Goal: Task Accomplishment & Management: Use online tool/utility

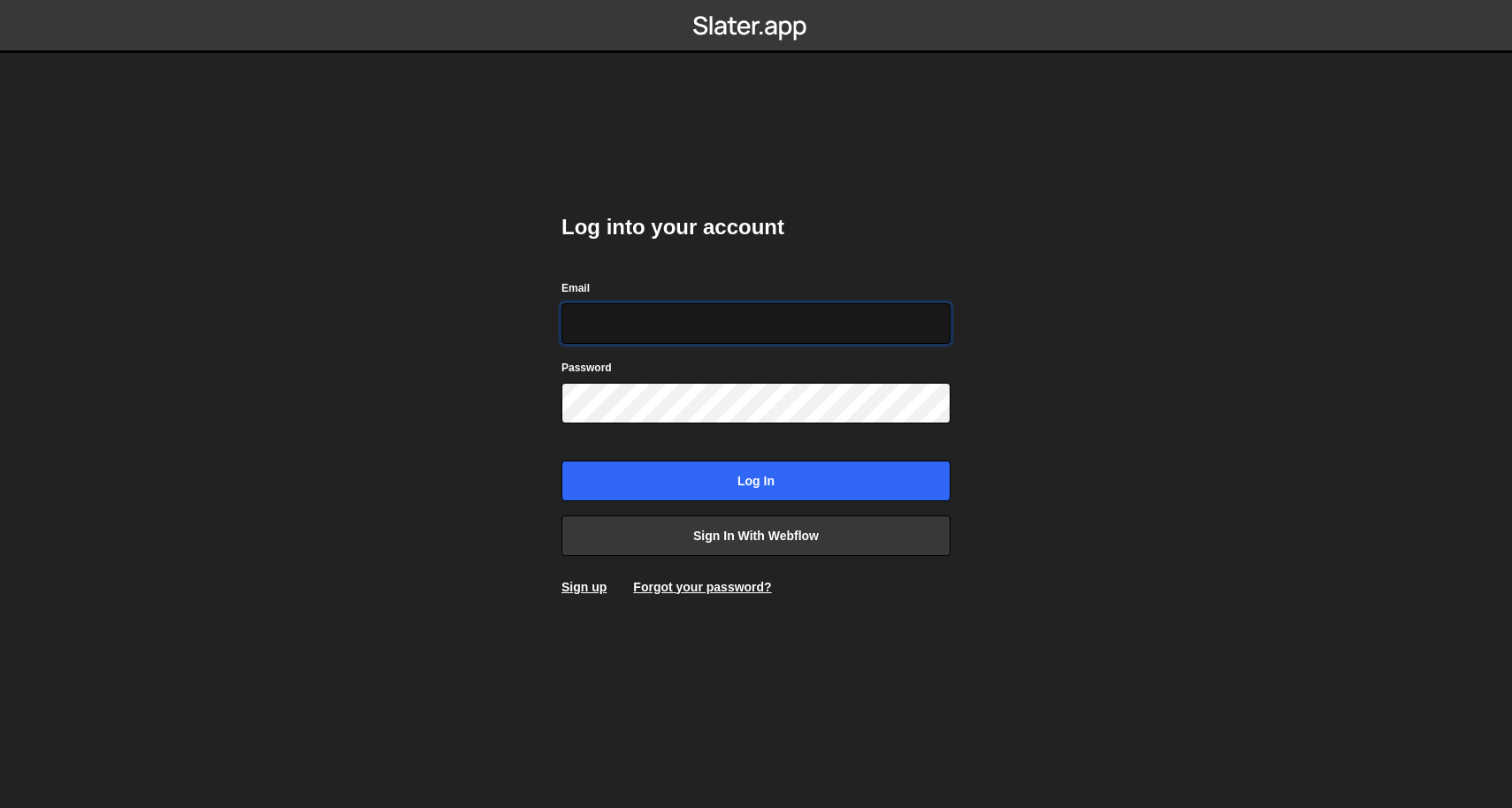
click at [849, 324] on input "Email" at bounding box center [756, 323] width 389 height 41
type input "[EMAIL_ADDRESS][DOMAIN_NAME]"
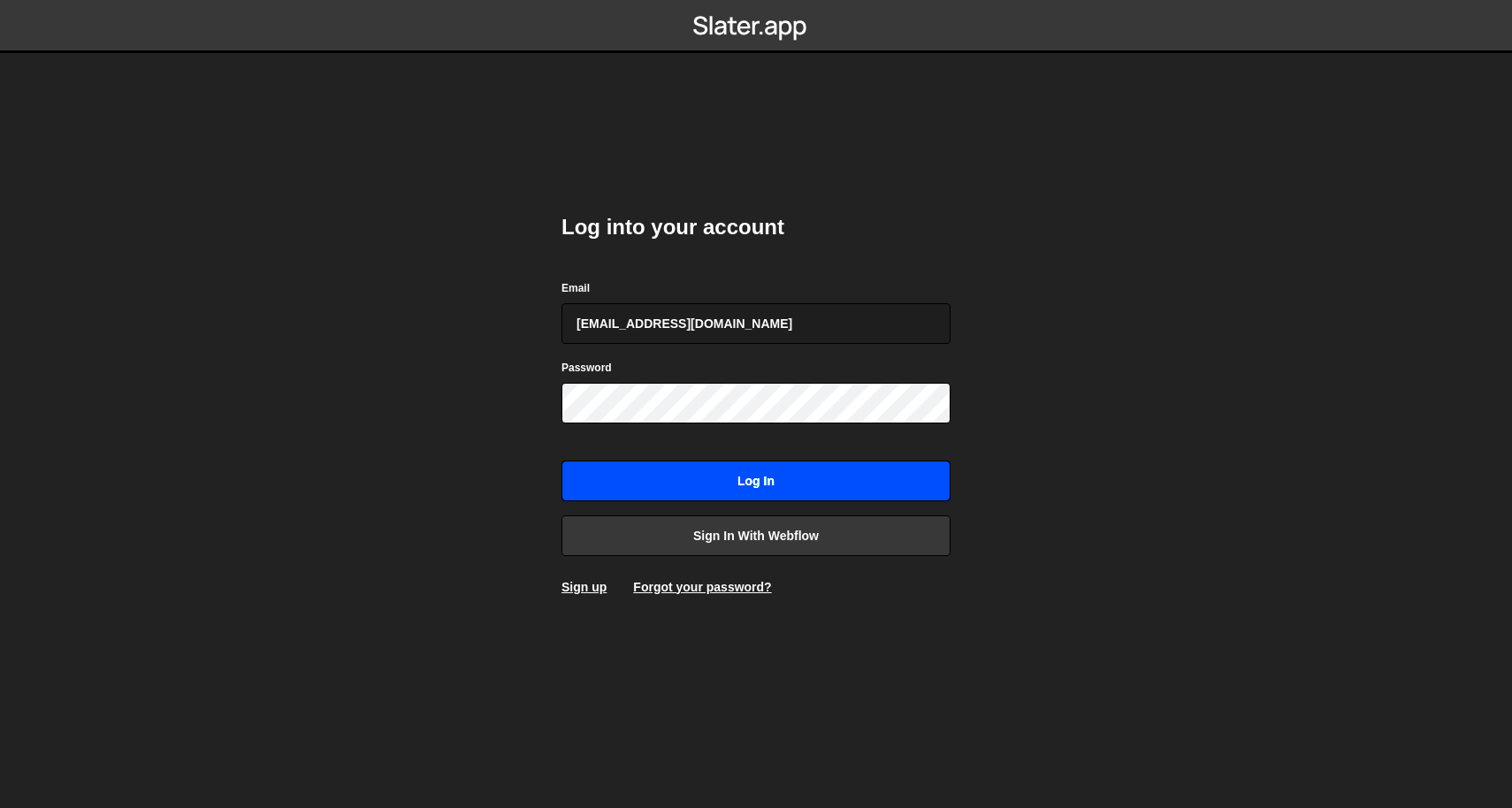
click at [760, 495] on input "Log in" at bounding box center [756, 480] width 389 height 41
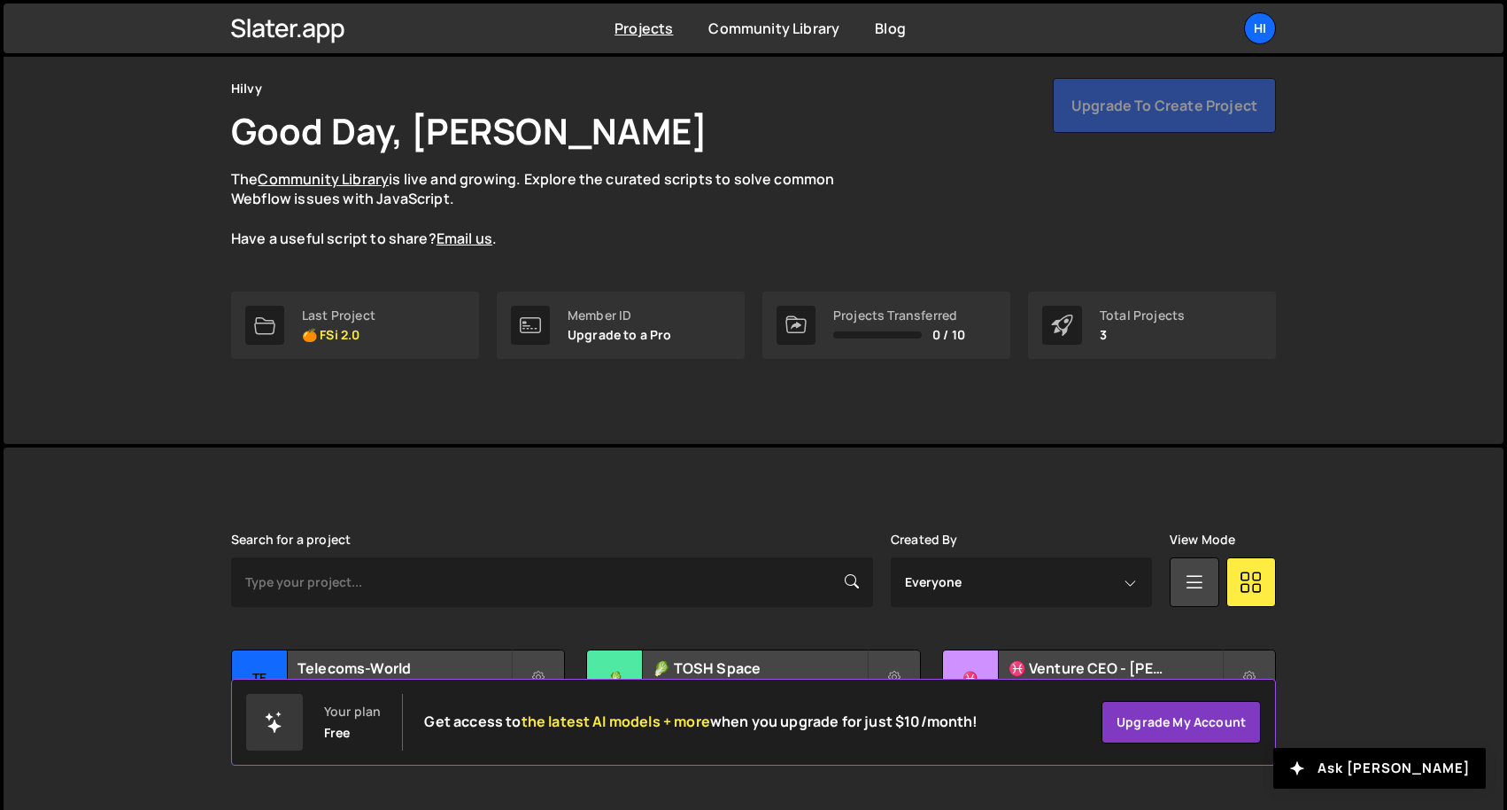
scroll to position [102, 0]
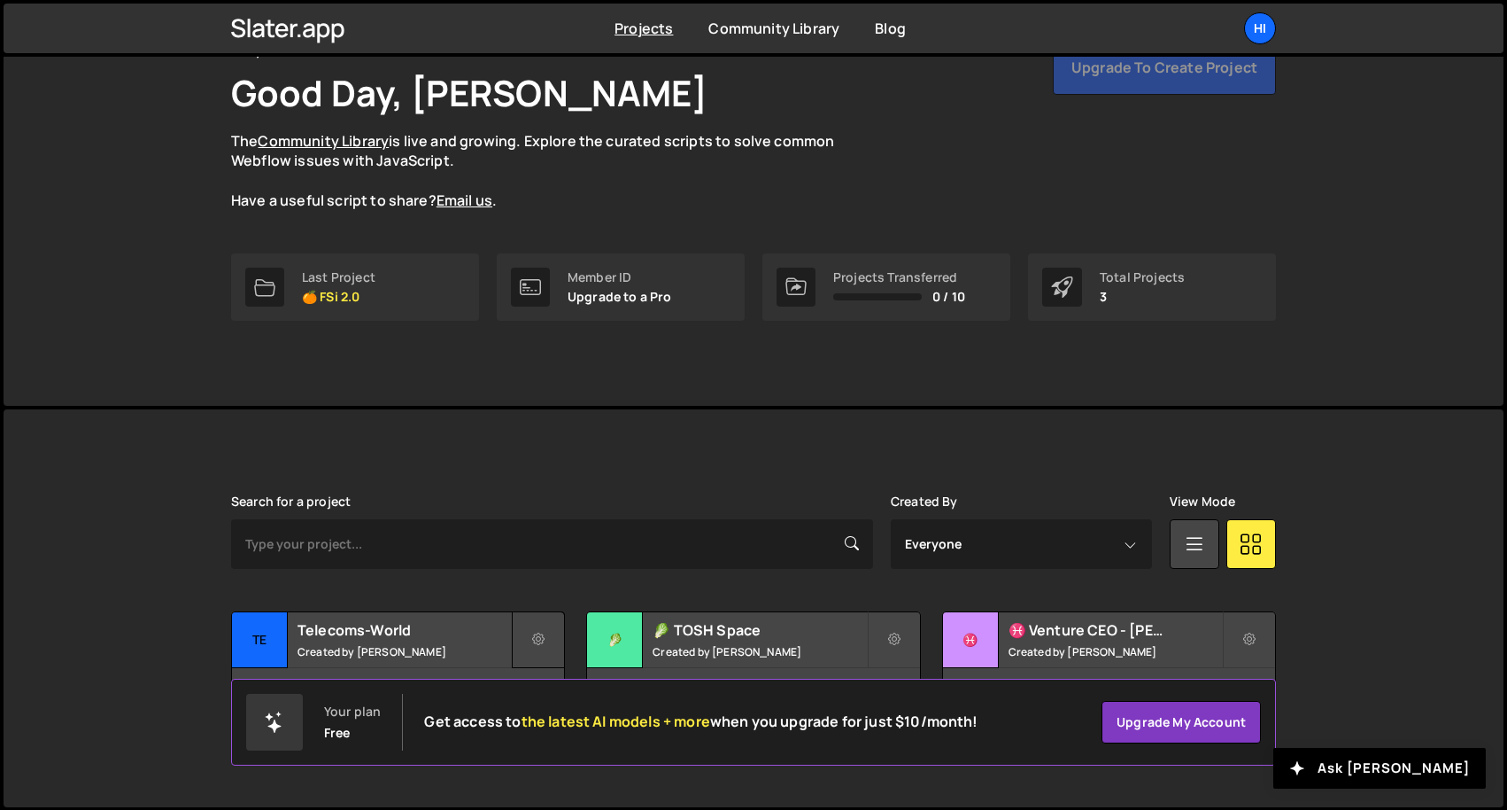
click at [544, 629] on button at bounding box center [538, 639] width 53 height 57
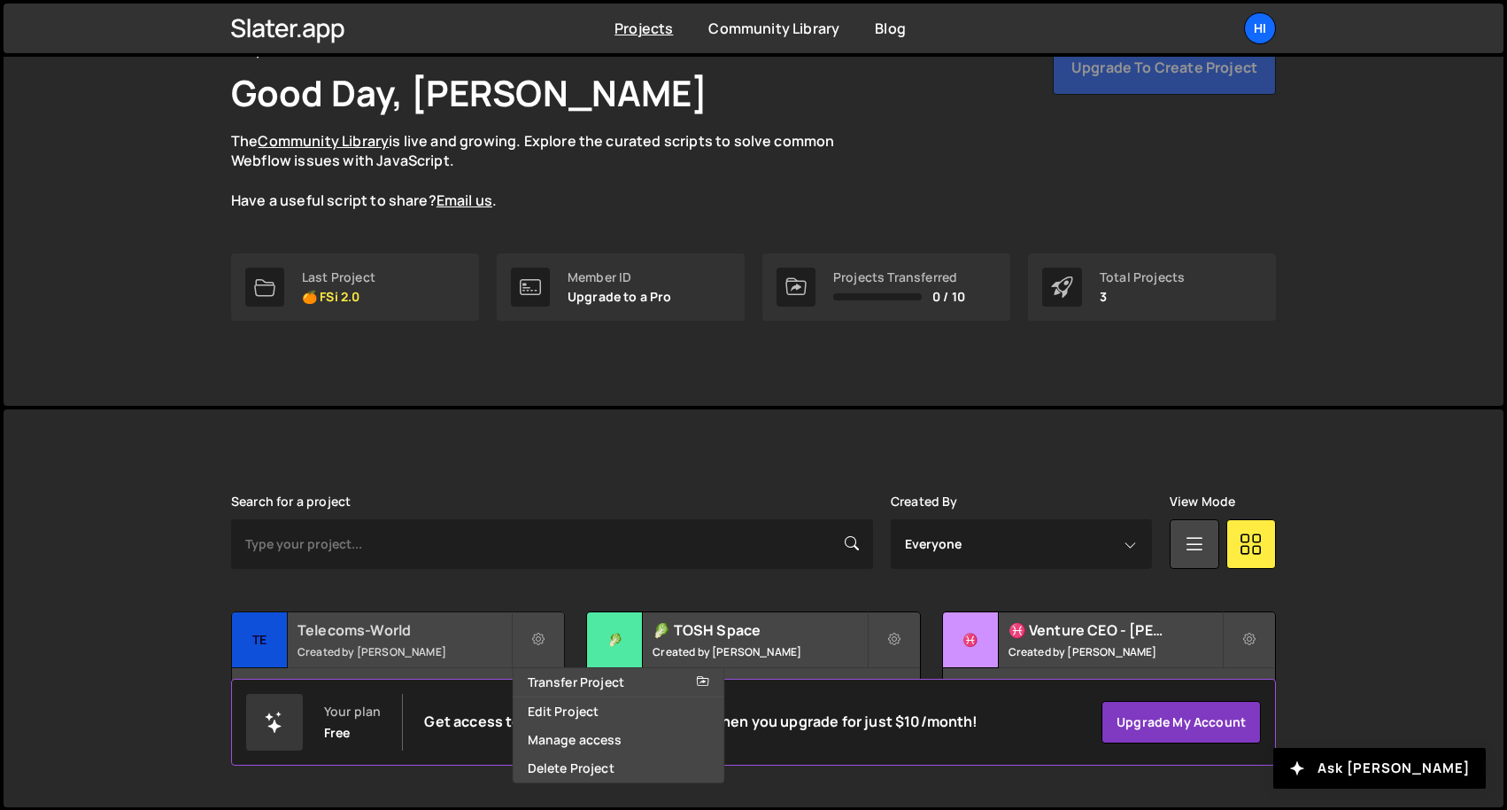
click at [467, 629] on h2 "Telecoms-World" at bounding box center [404, 629] width 213 height 19
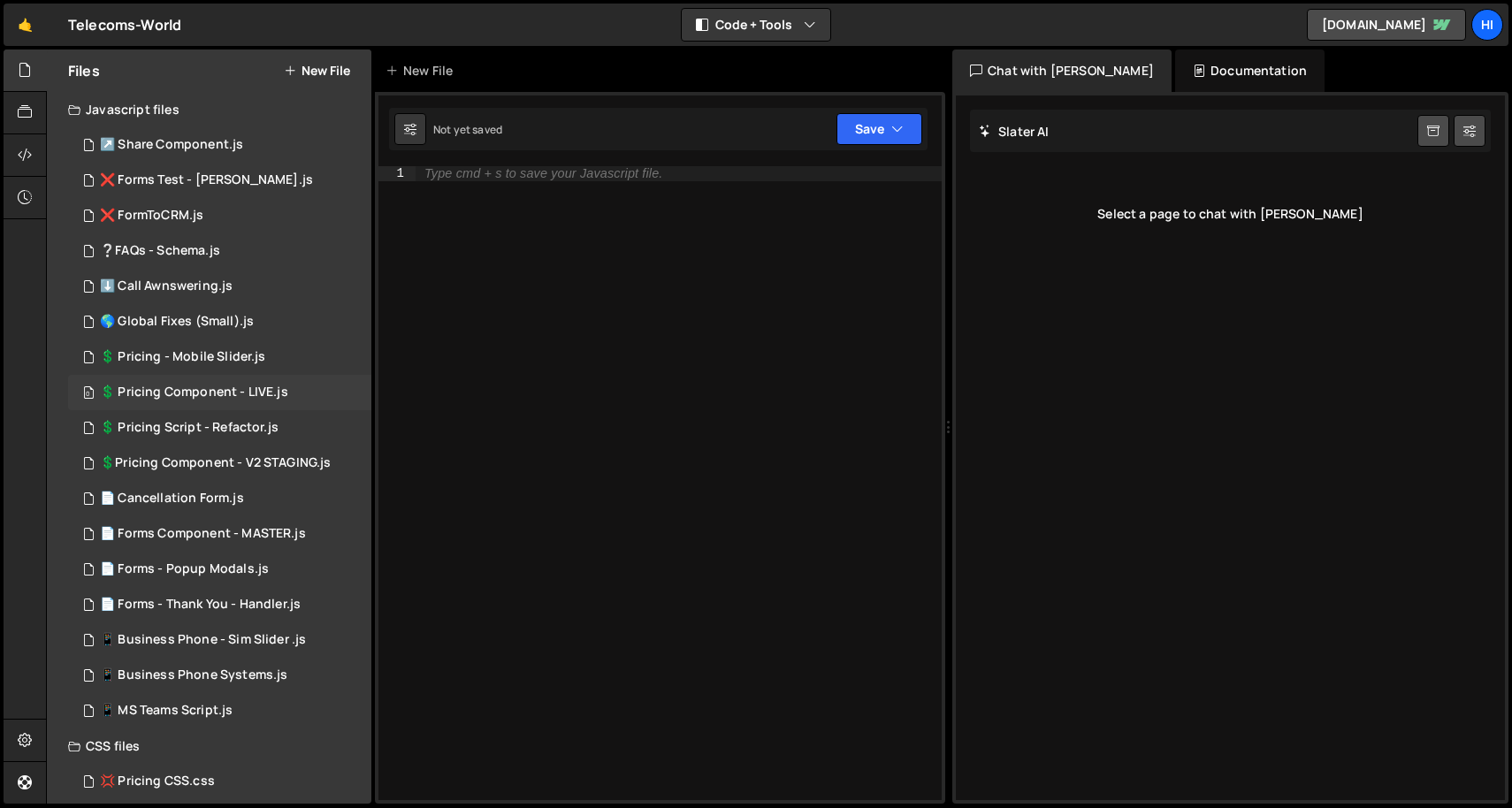
click at [257, 390] on div "💲 Pricing Component - LIVE.js" at bounding box center [194, 392] width 189 height 16
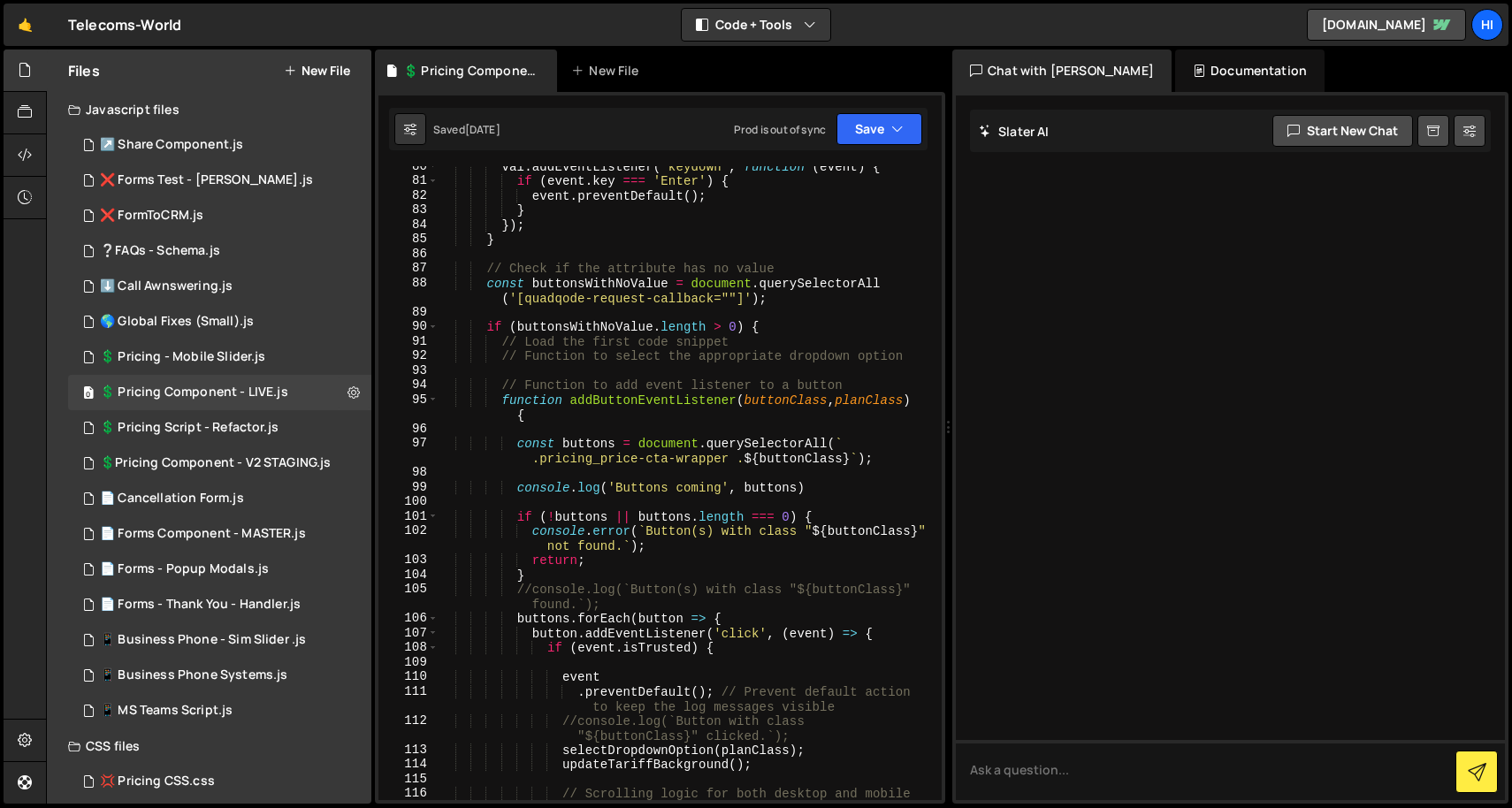
scroll to position [1420, 0]
type textarea "// Load the first code snippet"
click at [825, 339] on div "val . addEventListener ( 'keydown' , function ( event ) { if ( event . key === …" at bounding box center [686, 497] width 497 height 677
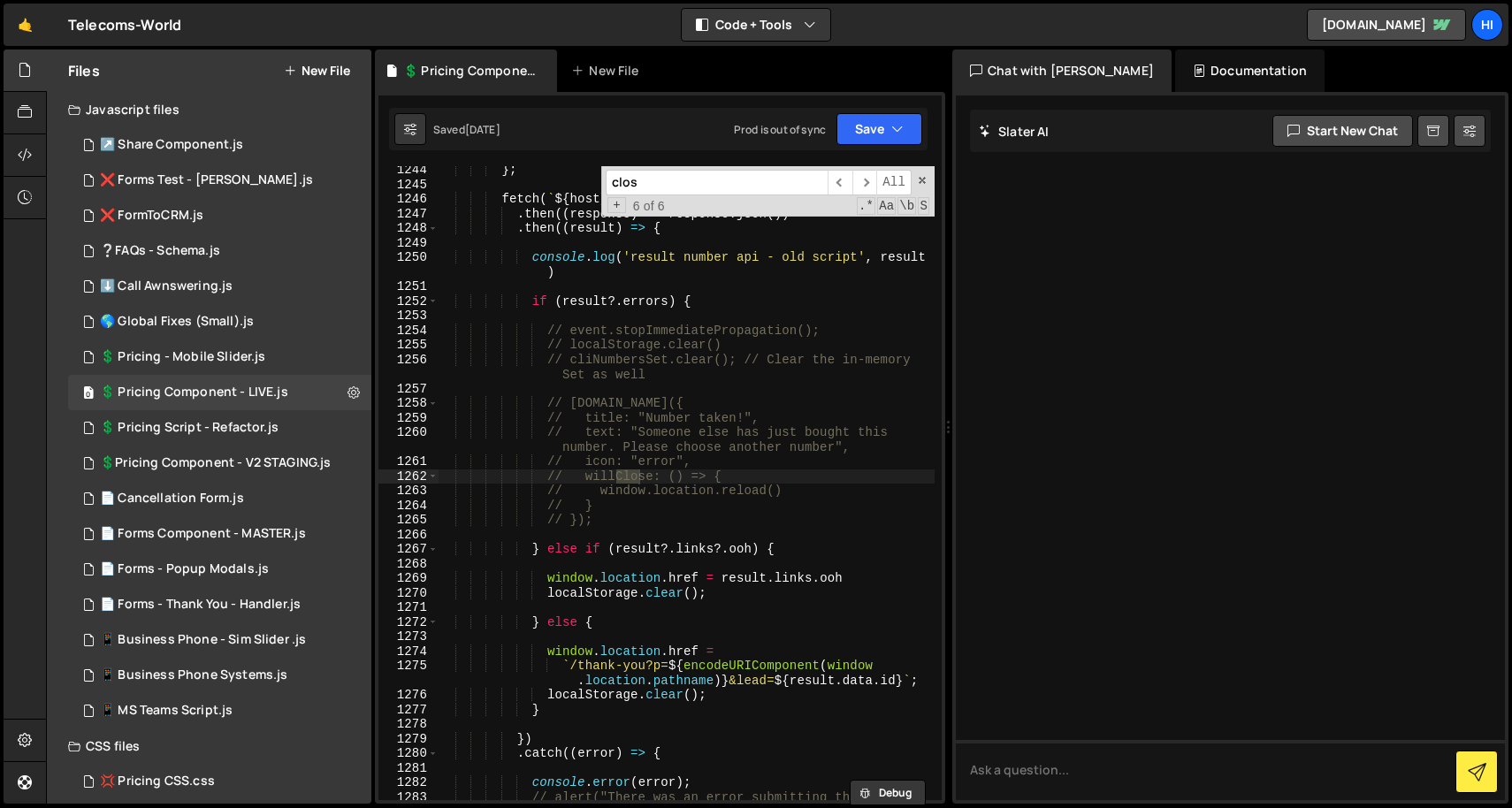
scroll to position [22045, 0]
type input "close"
click at [871, 178] on span "​" at bounding box center [864, 183] width 25 height 26
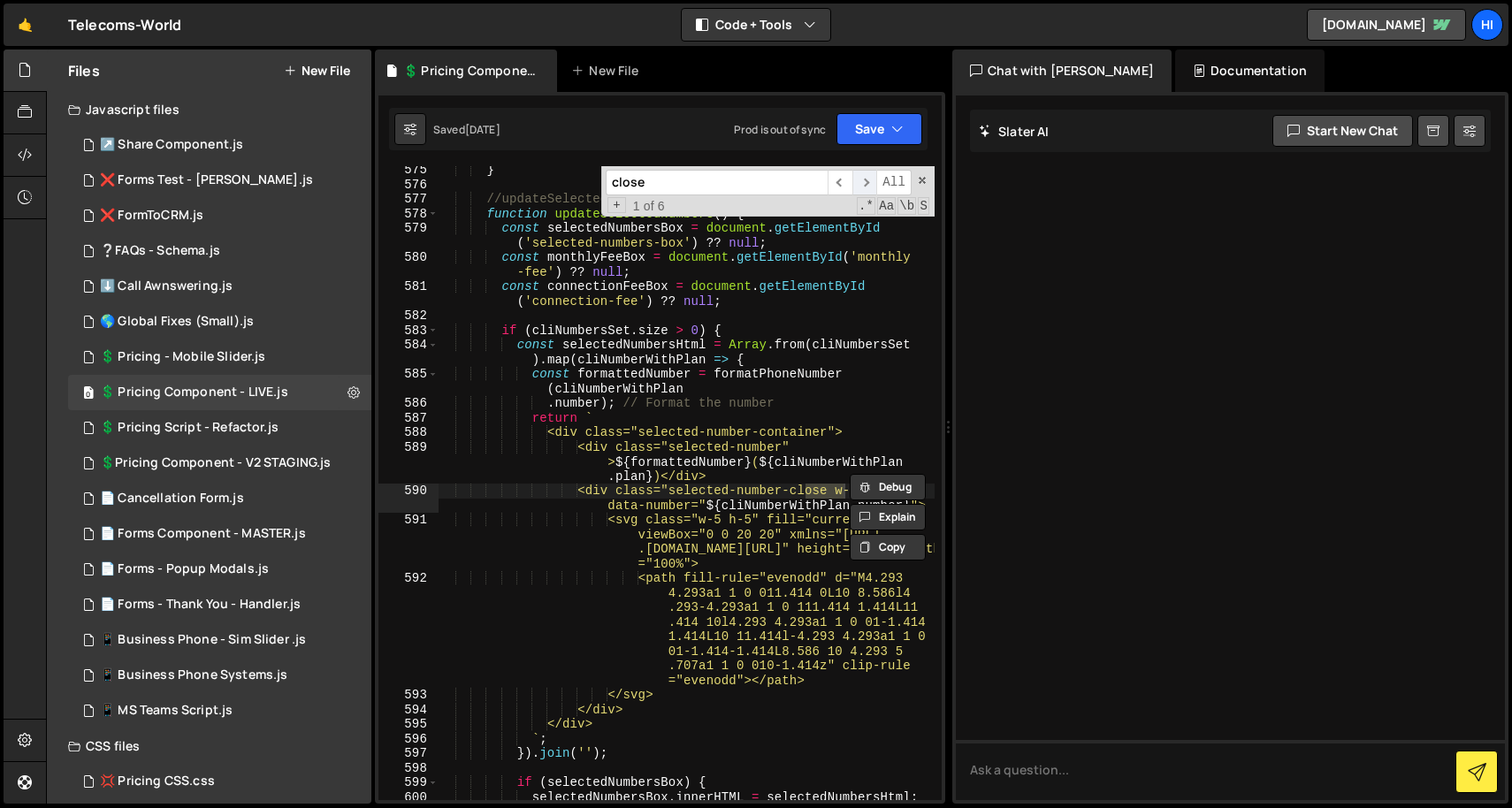
scroll to position [10033, 0]
click at [871, 178] on span "​" at bounding box center [864, 183] width 25 height 26
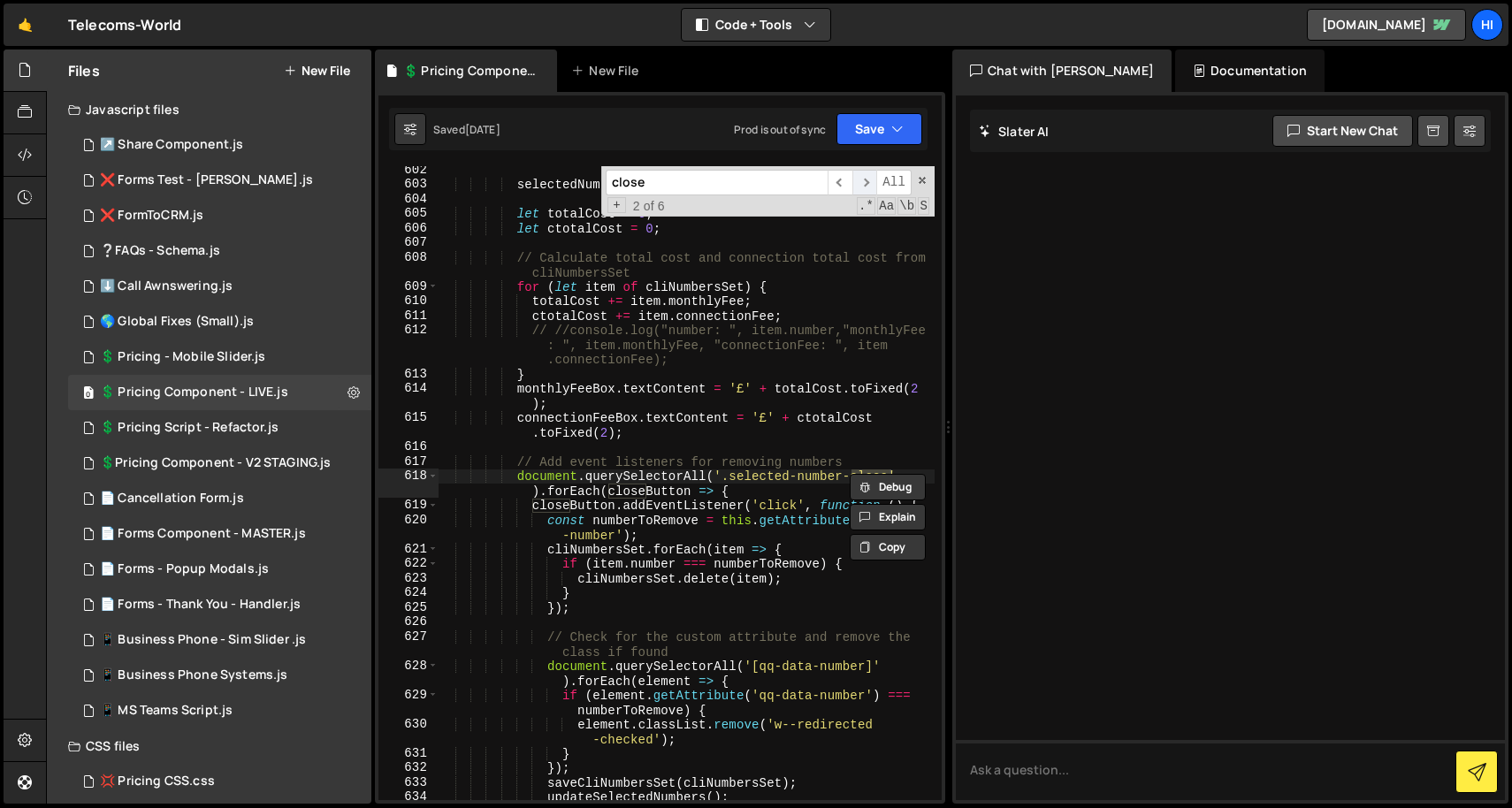
click at [871, 178] on span "​" at bounding box center [864, 183] width 25 height 26
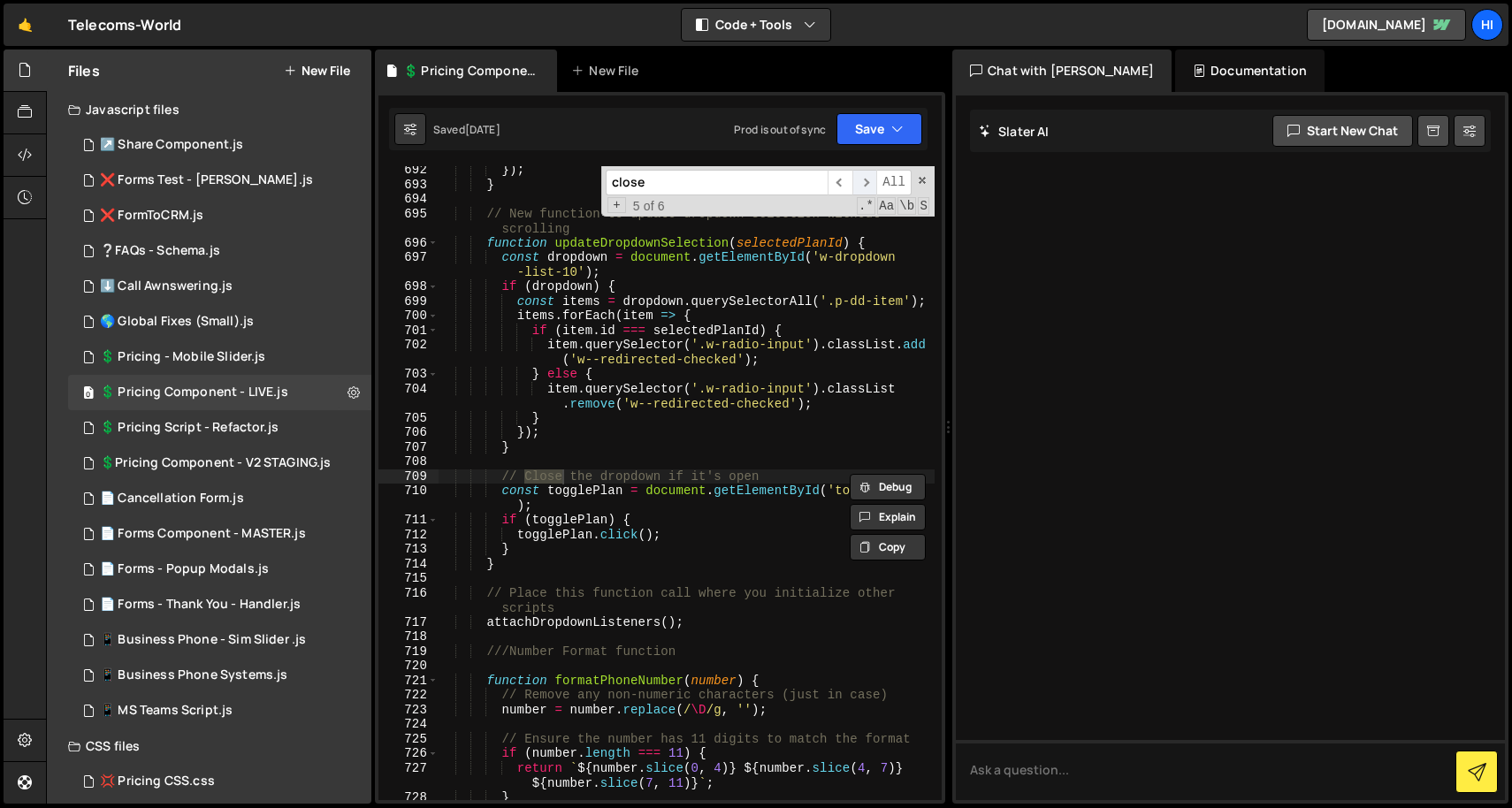
scroll to position [12279, 0]
click at [870, 178] on span "​" at bounding box center [864, 183] width 25 height 26
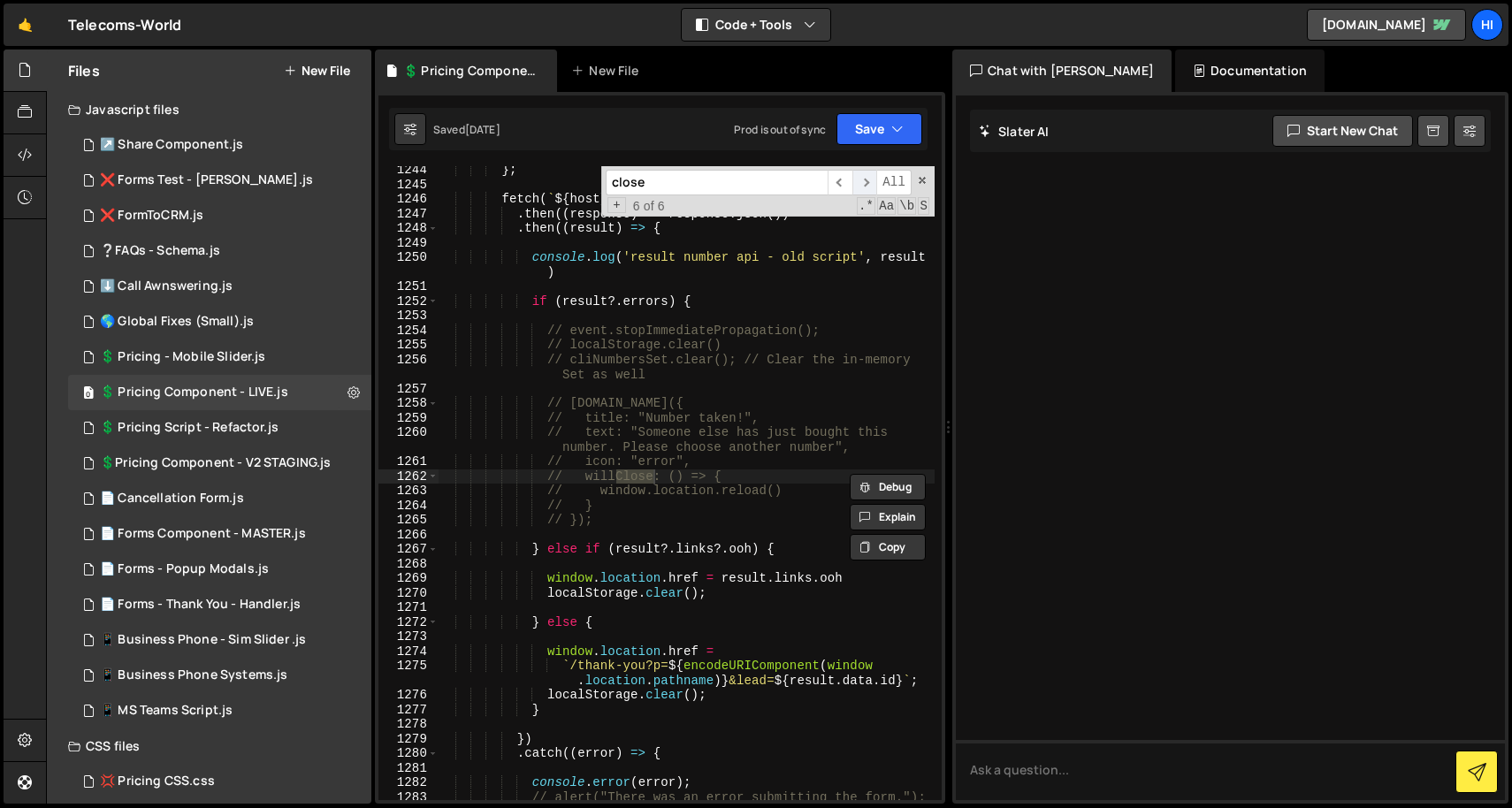
click at [870, 178] on span "​" at bounding box center [864, 183] width 25 height 26
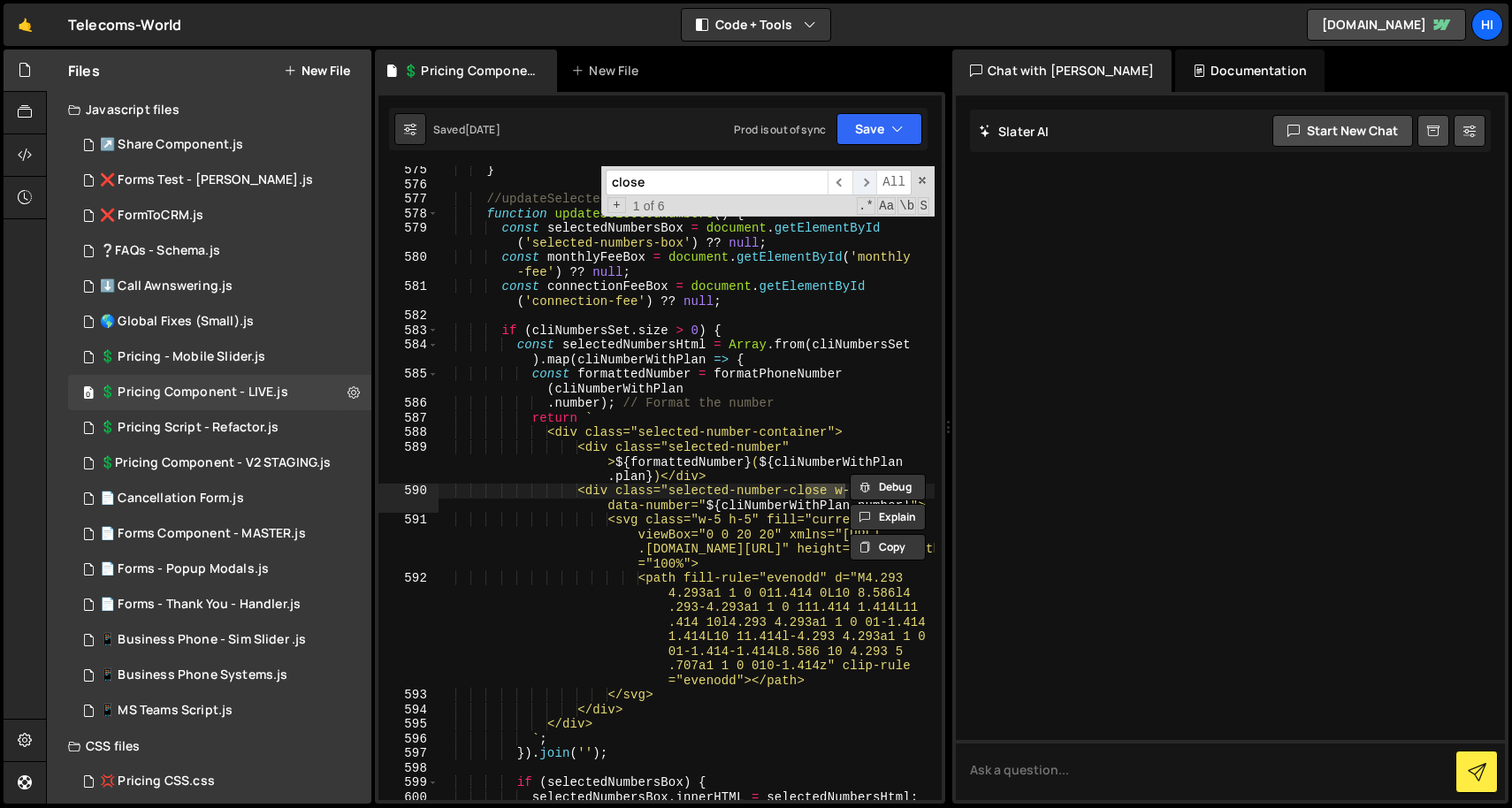
click at [870, 178] on span "​" at bounding box center [864, 183] width 25 height 26
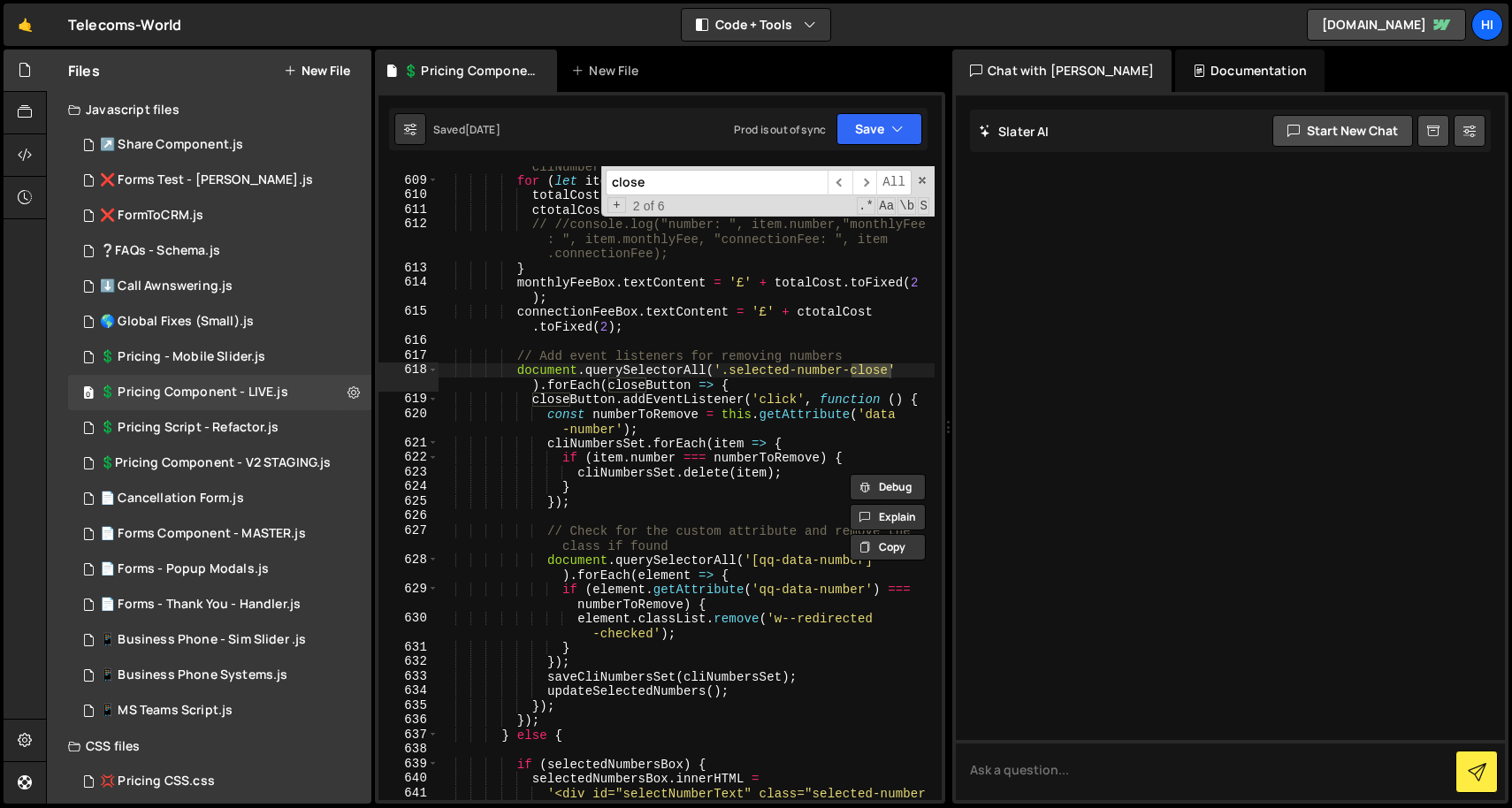
scroll to position [10796, 0]
click at [919, 178] on span at bounding box center [922, 180] width 12 height 12
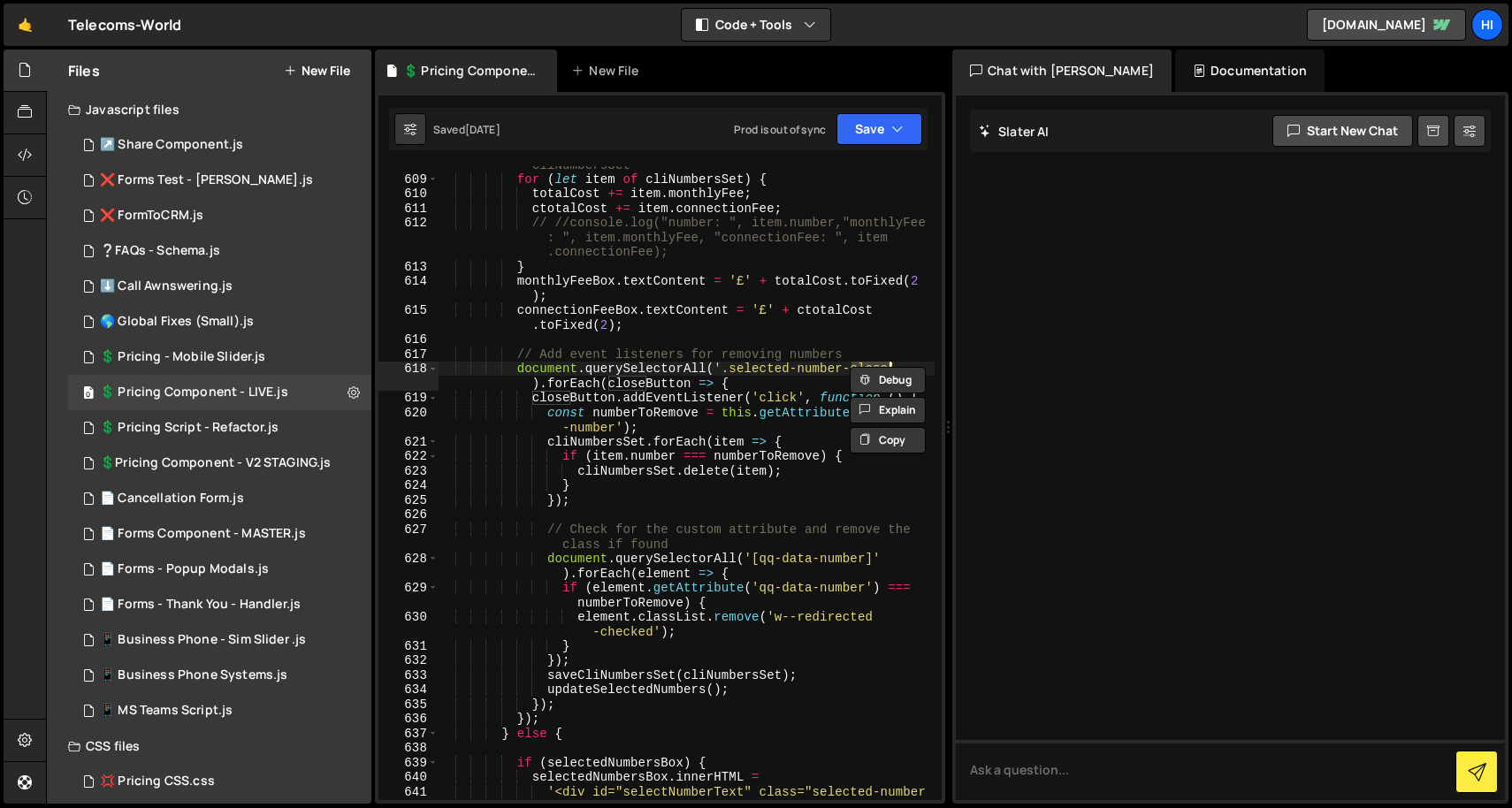
click at [822, 318] on div "// Calculate total cost and connection total cost from cliNumbersSet for ( let …" at bounding box center [686, 489] width 497 height 692
type textarea "connectionFeeBox.textContent = '£' + ctotalCost.toFixed(2);"
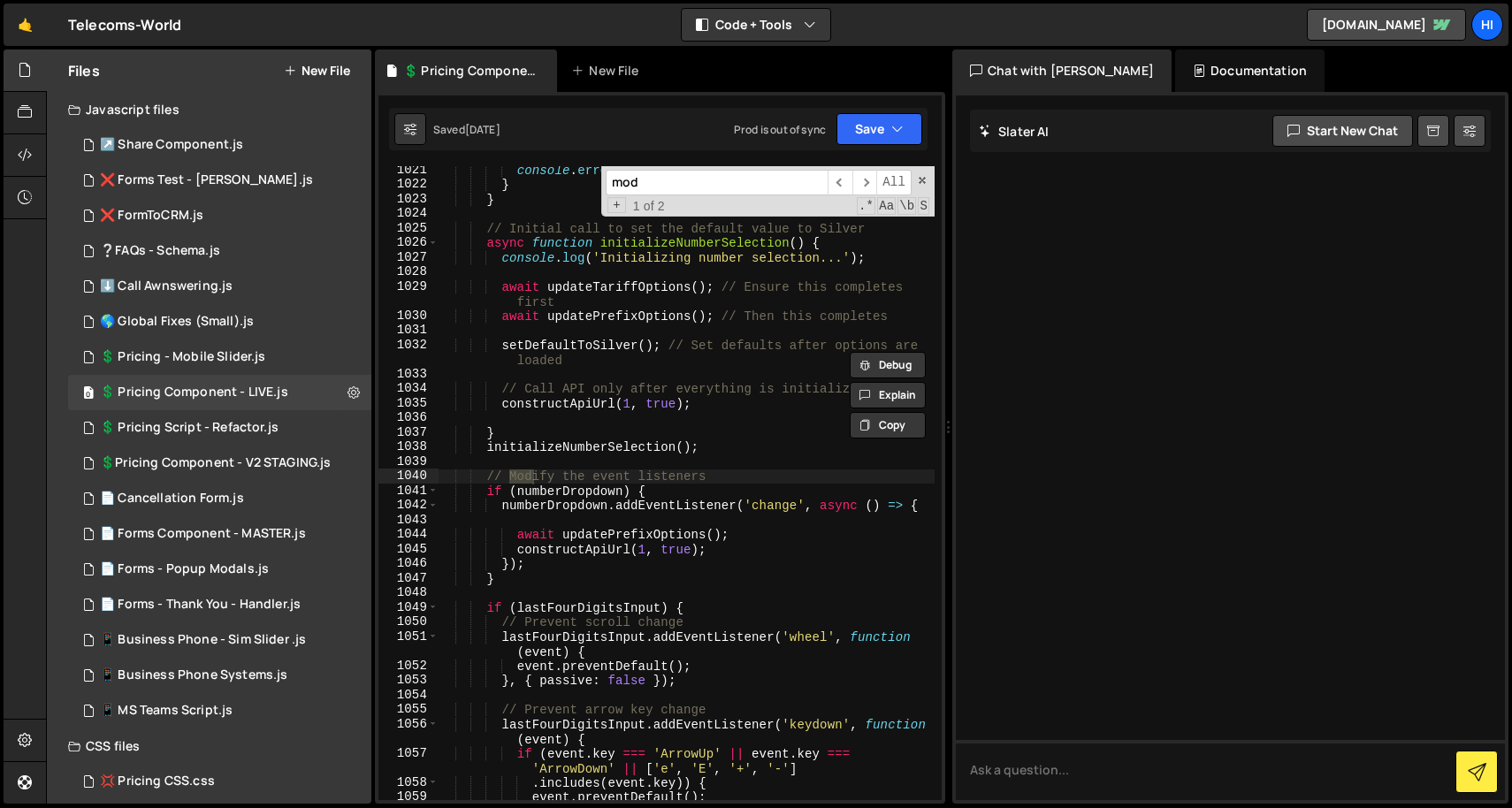
scroll to position [18329, 0]
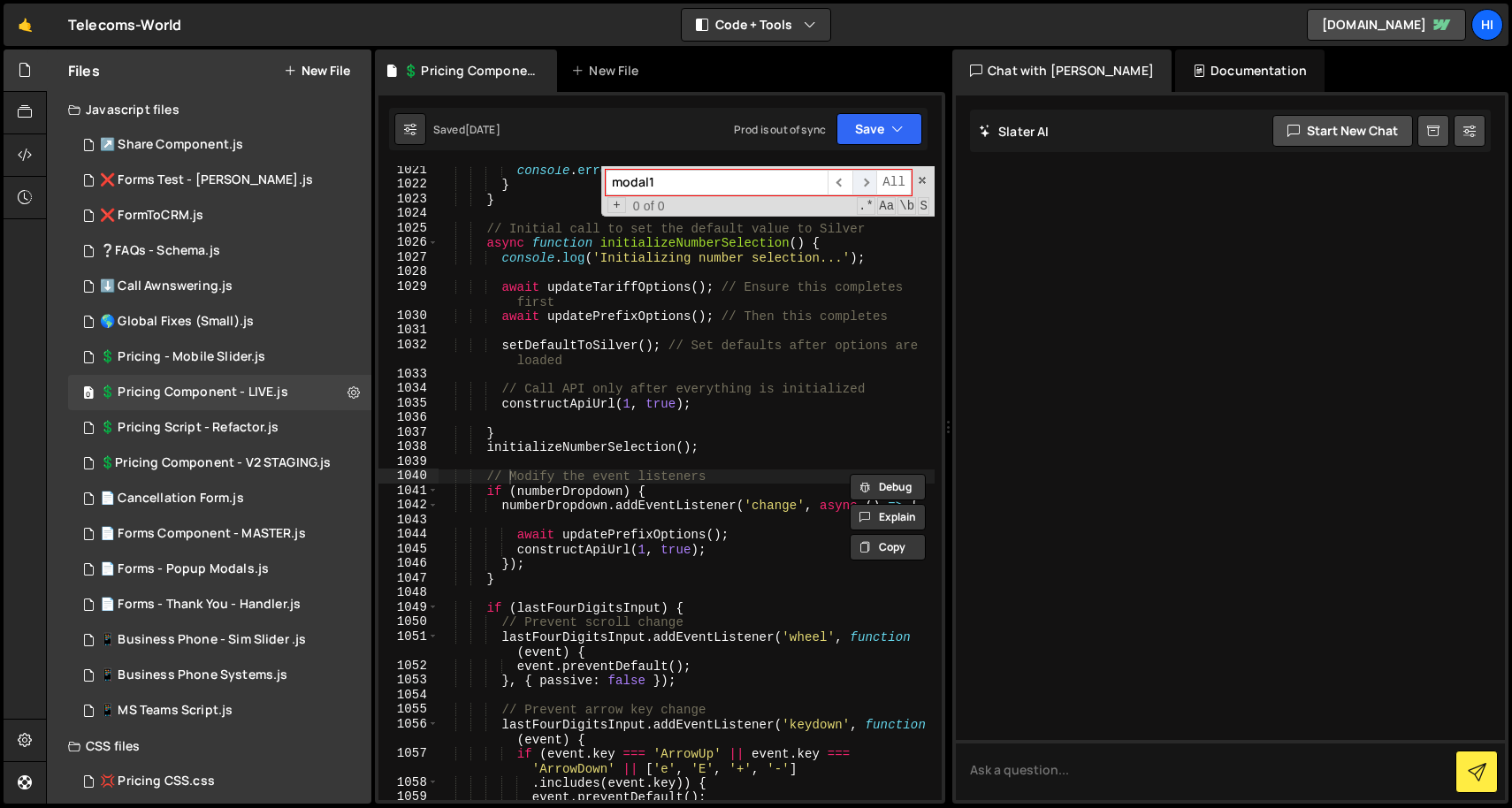
type input "modal1"
click at [871, 177] on span "​" at bounding box center [864, 183] width 25 height 26
click at [920, 182] on span at bounding box center [922, 180] width 12 height 12
type textarea "// Modify the event listeners"
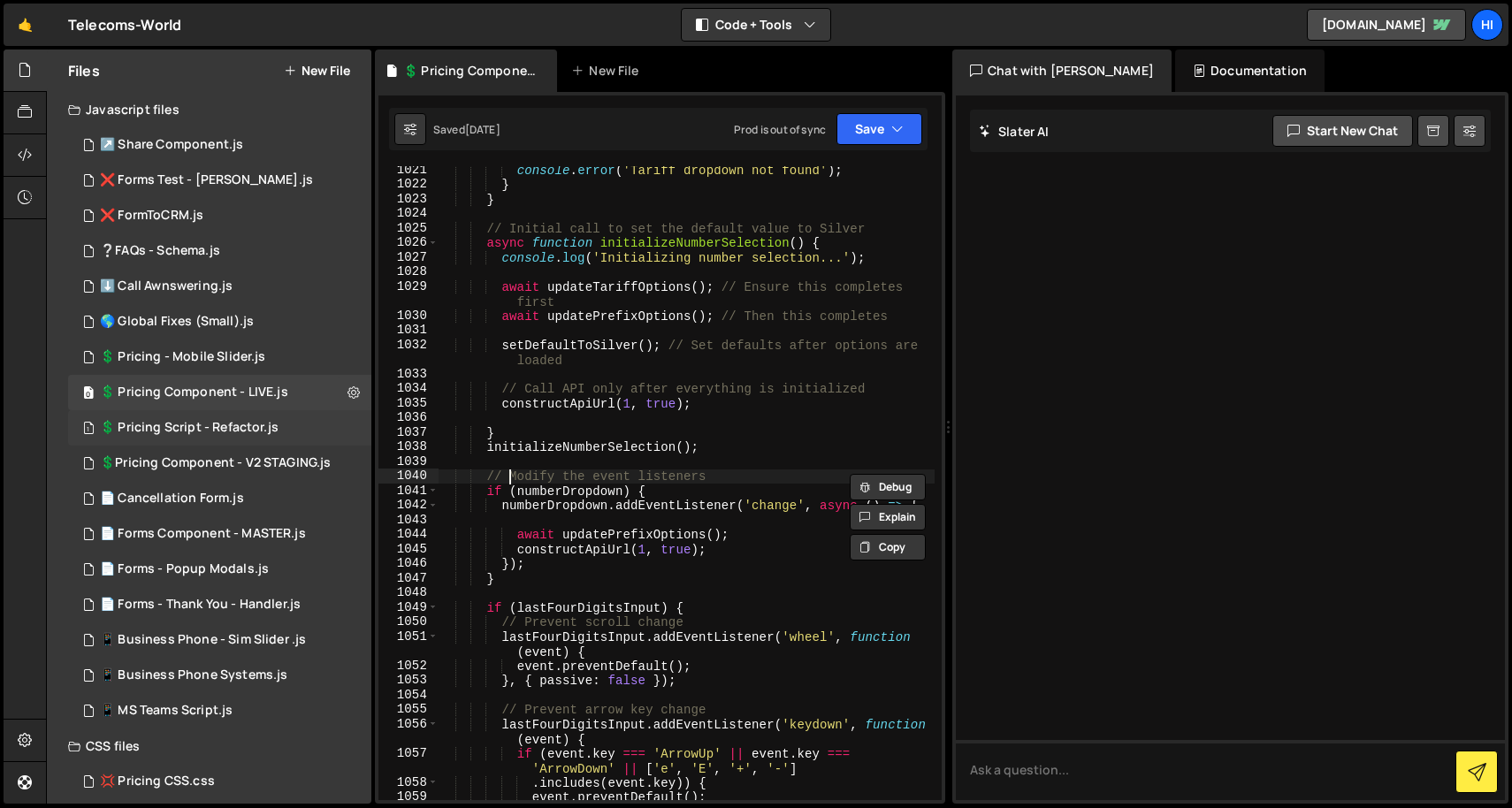
click at [274, 431] on div "1 💲 Pricing Script - Refactor.js 0" at bounding box center [220, 427] width 303 height 35
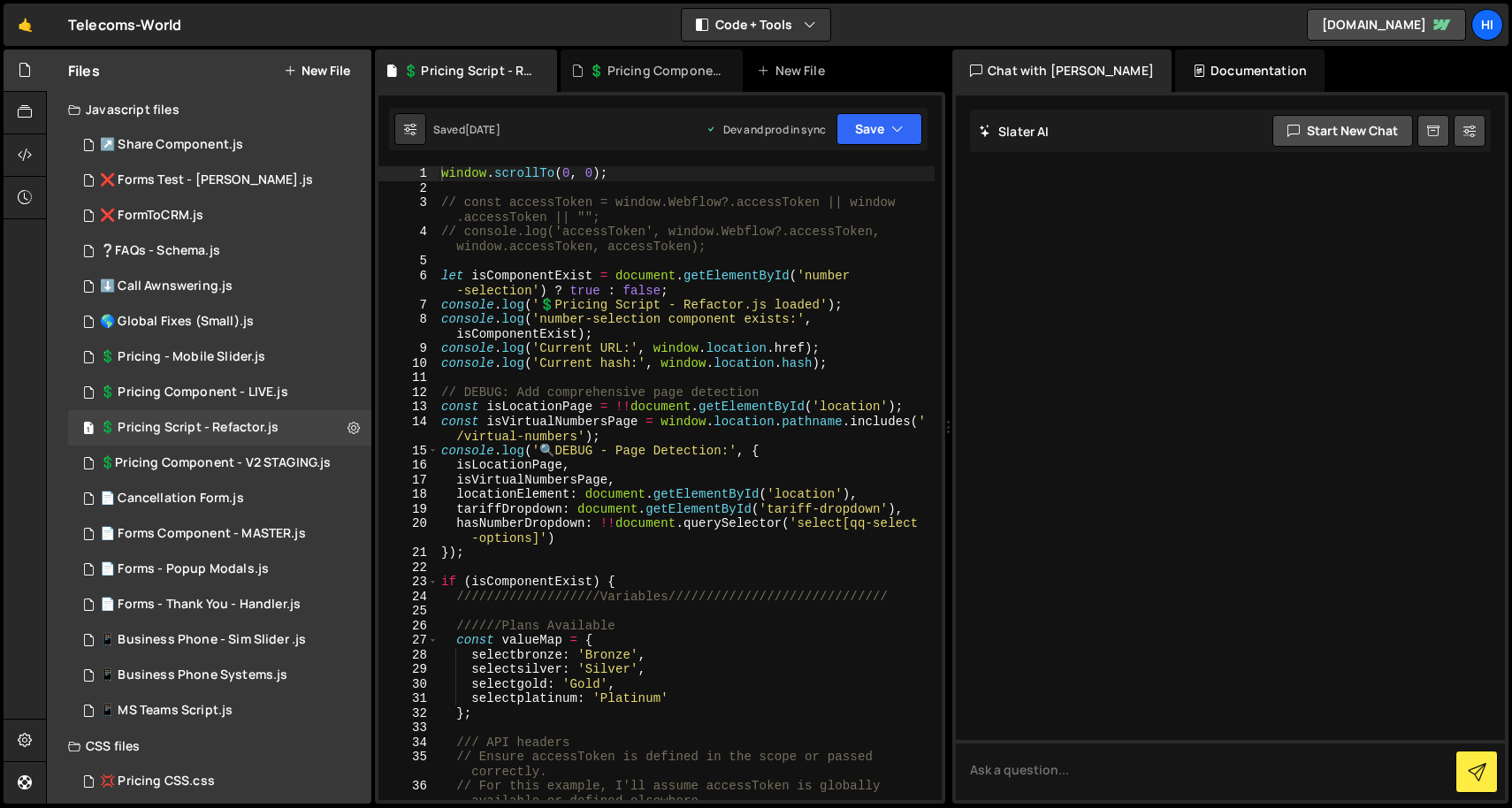
type textarea "const isVirtualNumbersPage = window.location.pathname.includes('/virtual-number…"
click at [809, 417] on div "window . scrollTo ( 0 , 0 ) ; // const accessToken = window.Webflow?.accessToke…" at bounding box center [686, 505] width 497 height 677
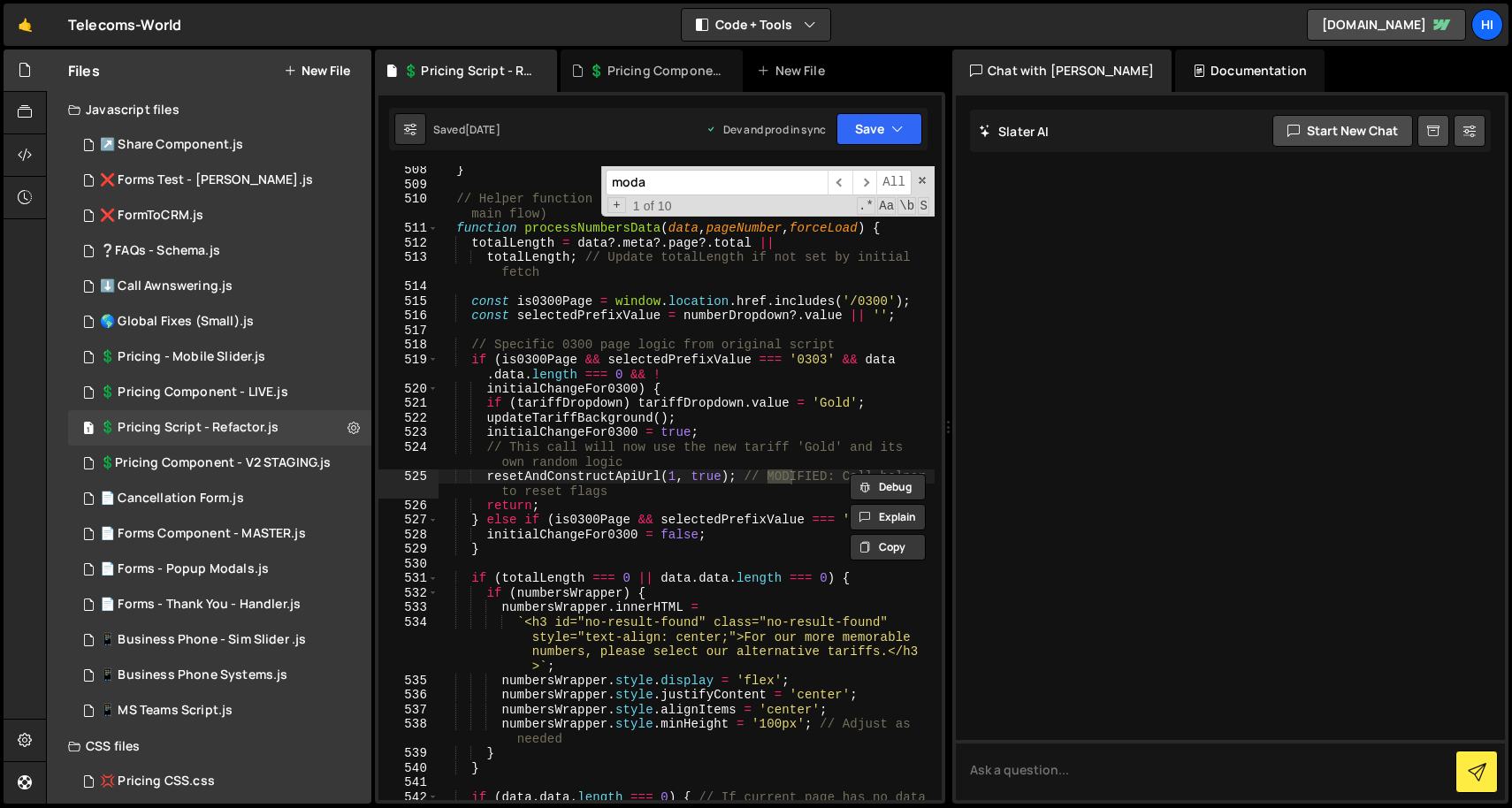
scroll to position [25703, 0]
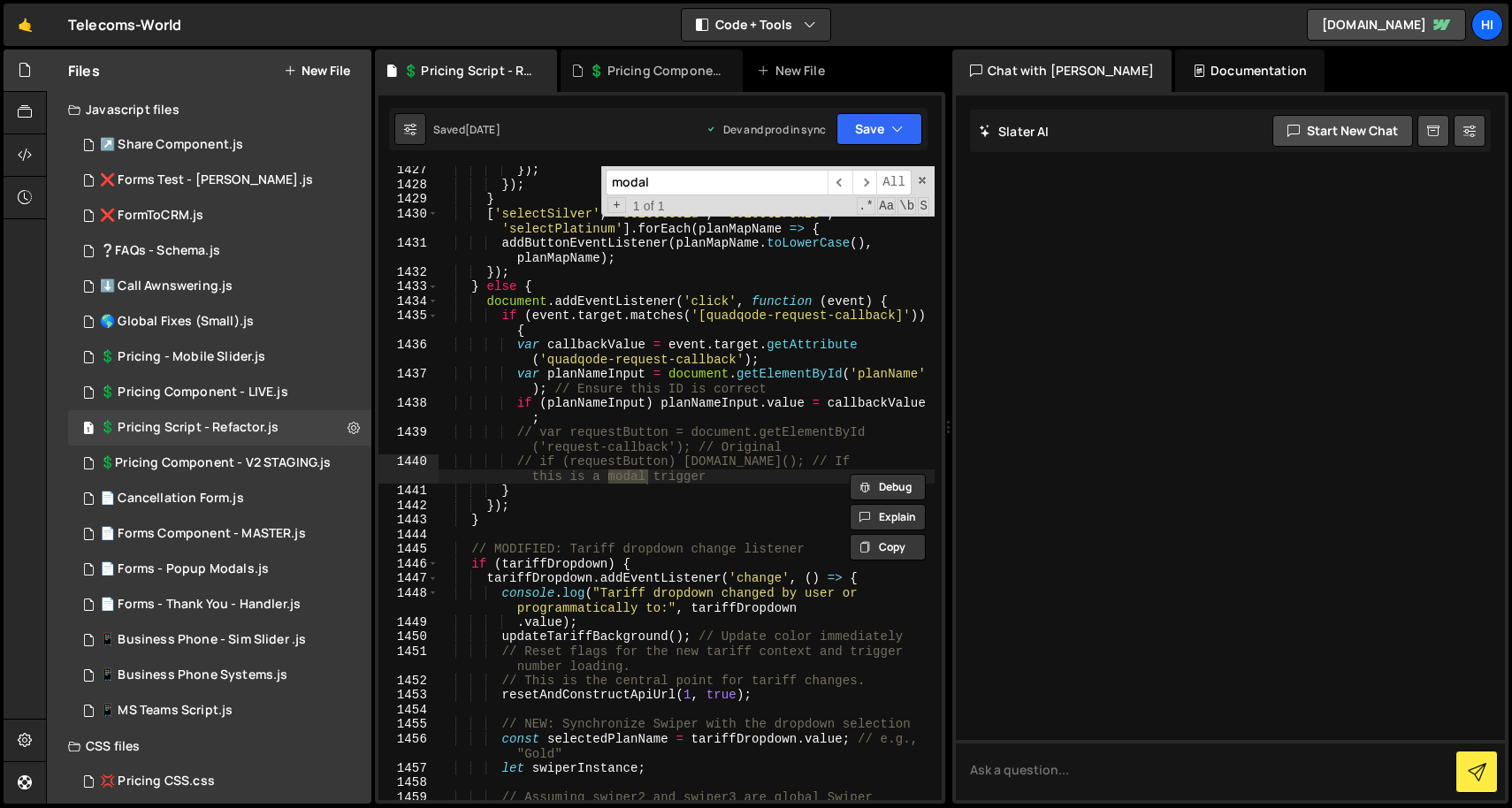
type input "modal1"
type input "modal"
click at [925, 182] on span at bounding box center [922, 180] width 12 height 12
type textarea "// if (requestButton) requestButton.click(); // If this is a modal trigger"
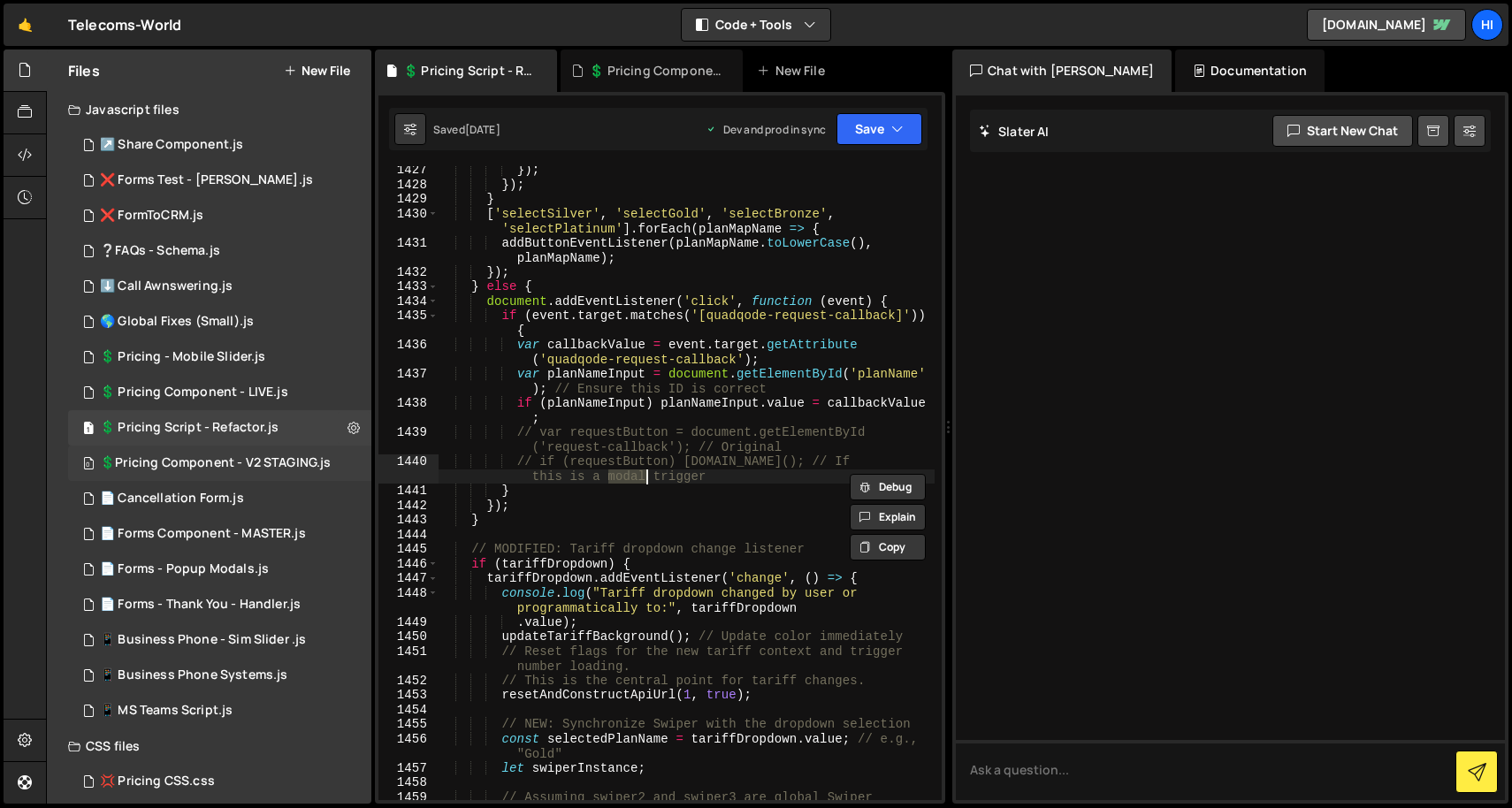
click at [268, 473] on div "0 💲Pricing Component - V2 STAGING.js 0" at bounding box center [220, 462] width 303 height 35
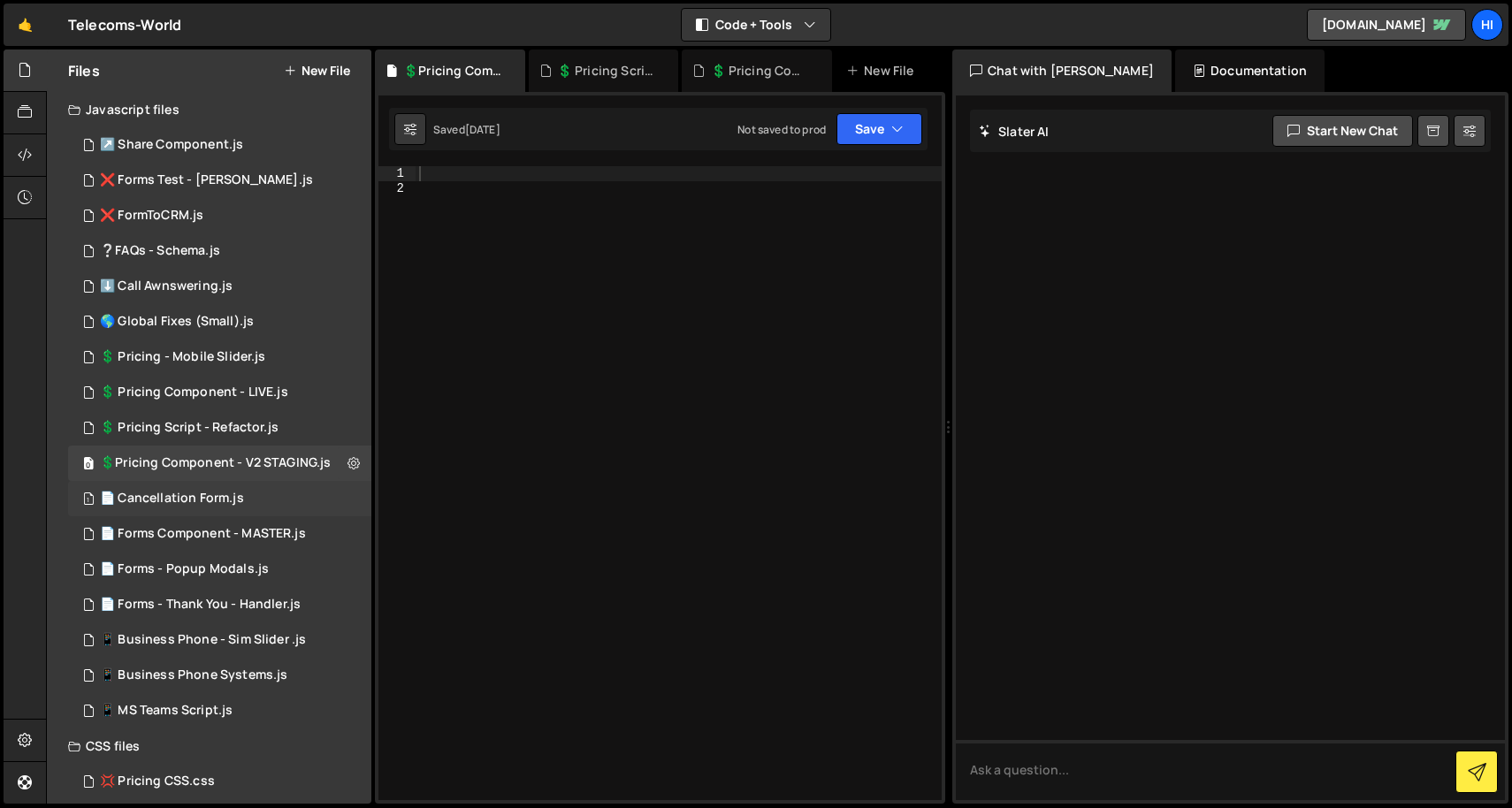
click at [221, 489] on div "1 📄 Cancellation Form.js 0" at bounding box center [220, 498] width 303 height 35
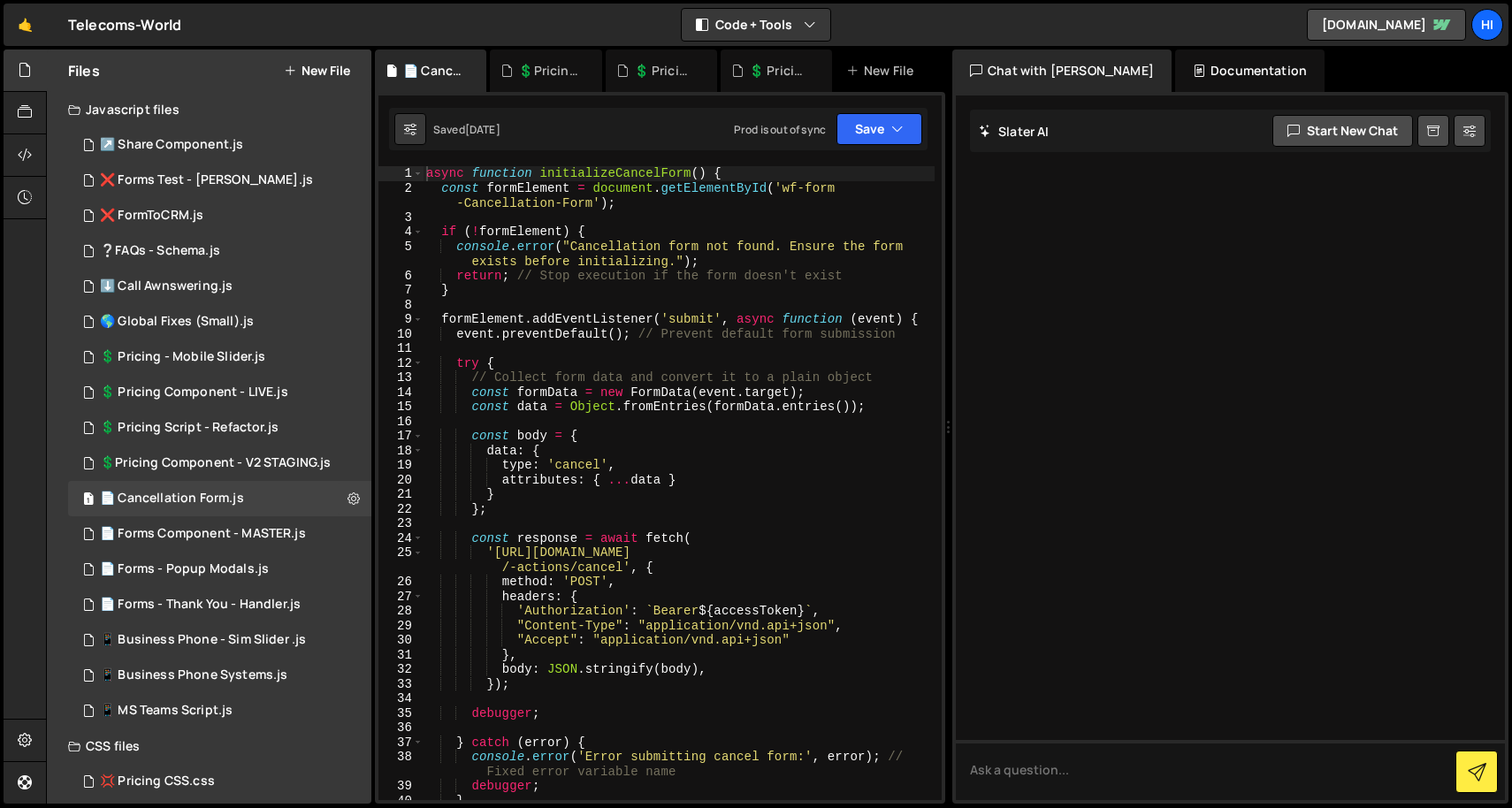
type textarea "data: {"
click at [652, 456] on div "async function initializeCancelForm ( ) { const formElement = document . getEle…" at bounding box center [678, 498] width 512 height 662
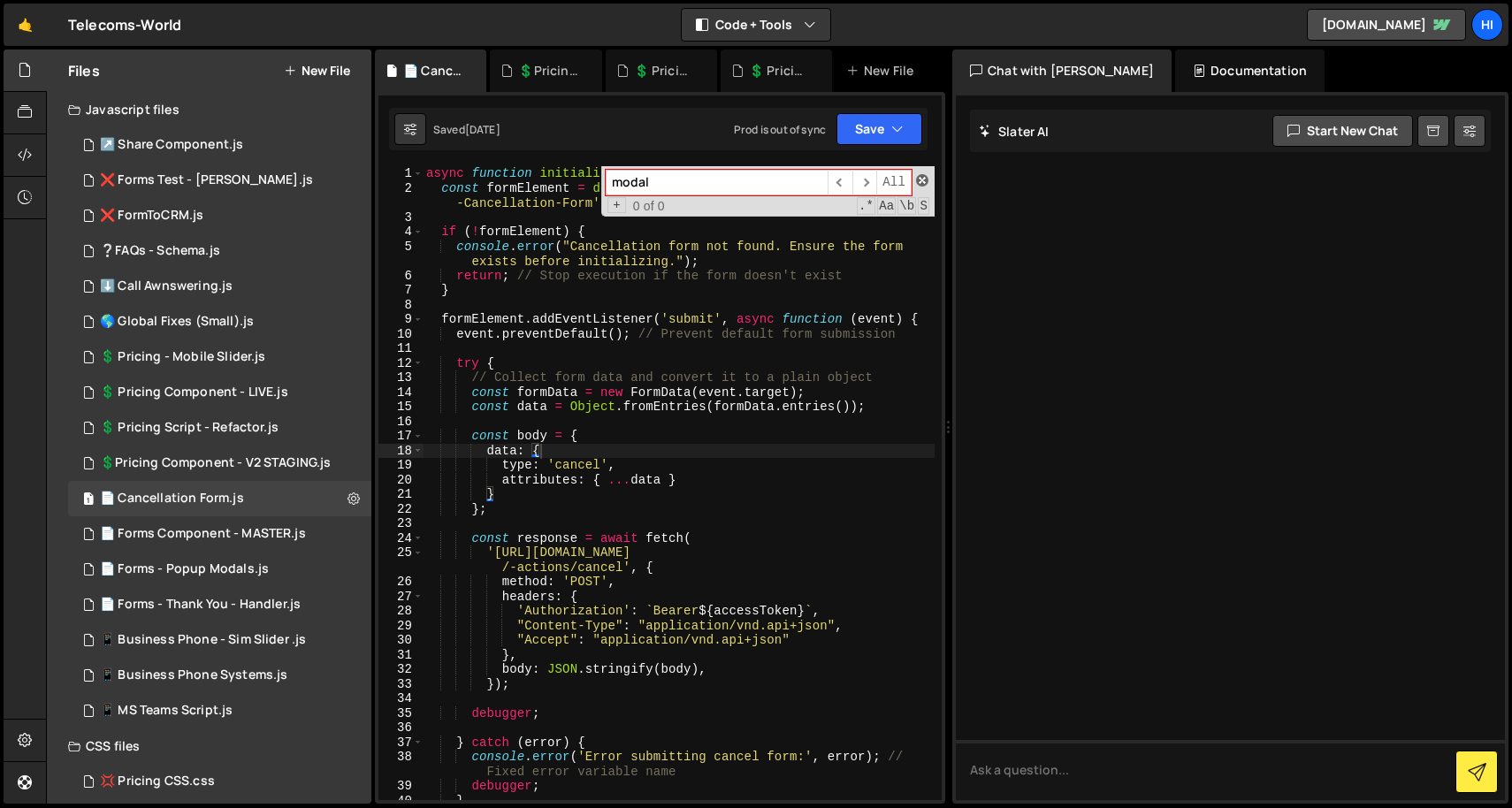
type input "modal"
click at [926, 178] on span at bounding box center [922, 180] width 12 height 12
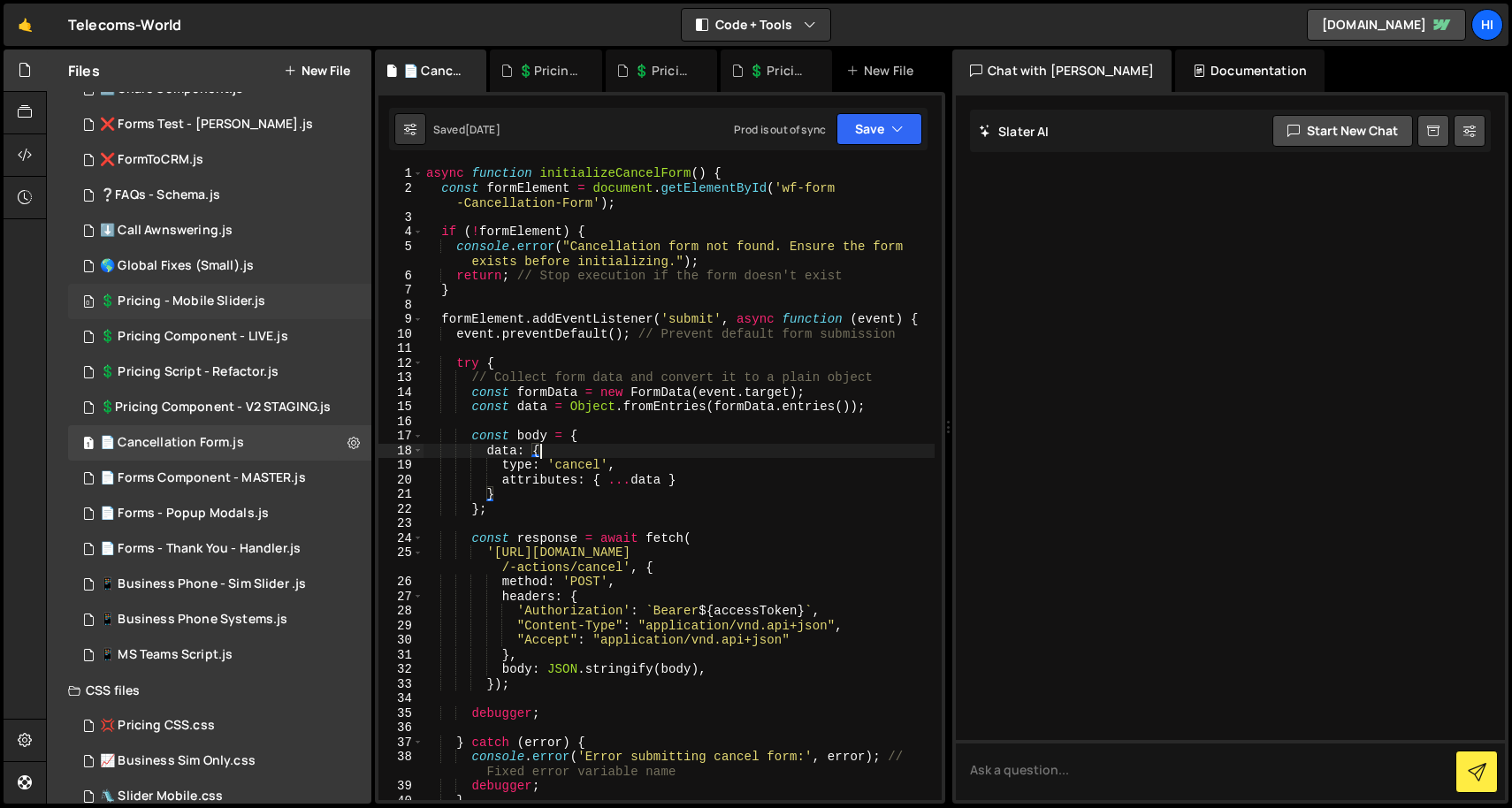
scroll to position [35, 0]
